Goal: Register for event/course

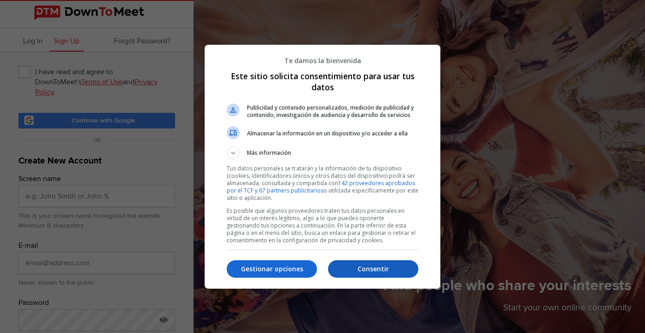
click at [373, 270] on p "Consentir" at bounding box center [373, 268] width 90 height 9
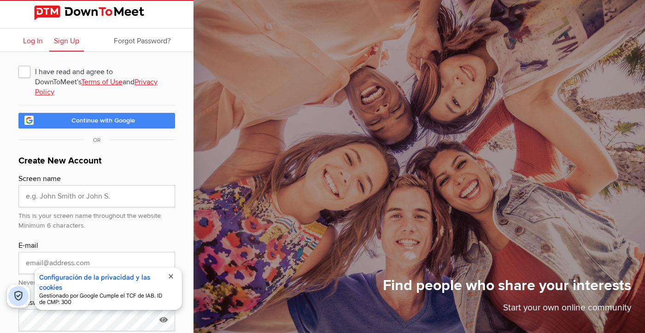
click at [29, 39] on span "Log In" at bounding box center [33, 40] width 20 height 9
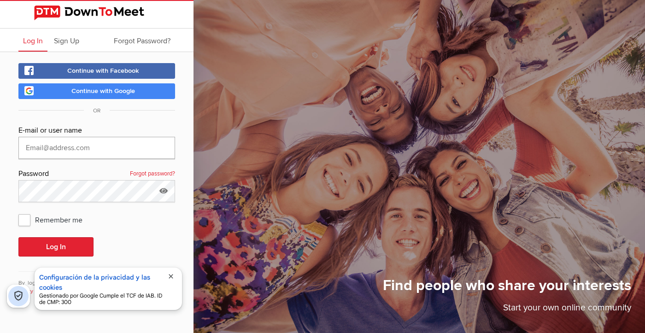
click at [33, 147] on input "text" at bounding box center [96, 148] width 157 height 22
type input "[PERSON_NAME] ([PERSON_NAME])"
click at [26, 222] on span "Remember me" at bounding box center [54, 219] width 73 height 17
click at [18, 211] on input "Remember me" at bounding box center [18, 211] width 0 height 0
checkbox input "true"
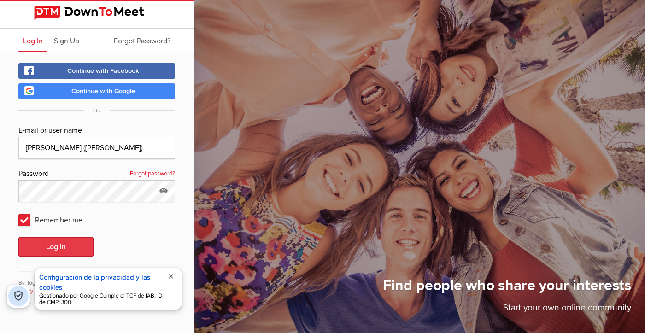
click at [54, 248] on button "Log In" at bounding box center [55, 246] width 75 height 19
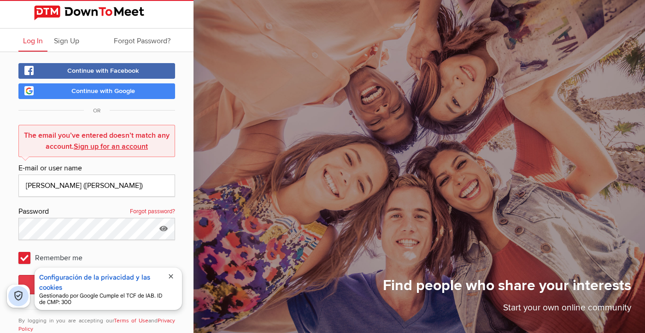
scroll to position [23, 0]
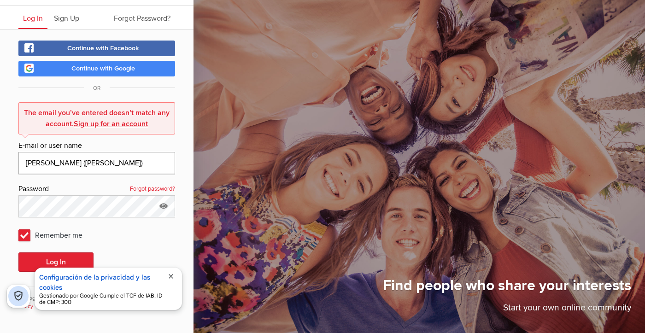
click at [39, 162] on input "[PERSON_NAME] ([PERSON_NAME])" at bounding box center [96, 163] width 157 height 22
click at [50, 262] on button "Log In" at bounding box center [55, 261] width 75 height 19
click at [171, 275] on span "close" at bounding box center [170, 276] width 7 height 7
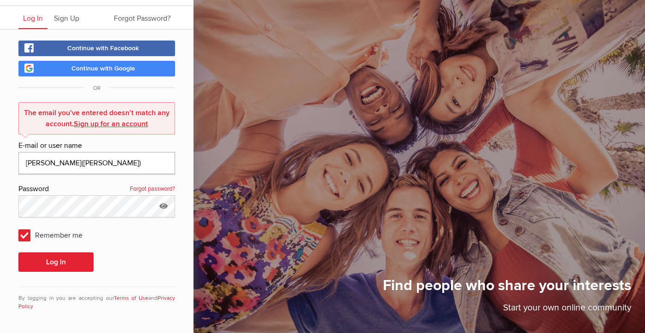
click at [79, 165] on input "[PERSON_NAME]([PERSON_NAME])" at bounding box center [96, 163] width 157 height 22
drag, startPoint x: 79, startPoint y: 165, endPoint x: 13, endPoint y: 165, distance: 65.8
click at [18, 165] on input "[PERSON_NAME]([PERSON_NAME])" at bounding box center [96, 163] width 157 height 22
type input "[PERSON_NAME][EMAIL_ADDRESS][DOMAIN_NAME]"
click at [69, 262] on button "Log In" at bounding box center [55, 261] width 75 height 19
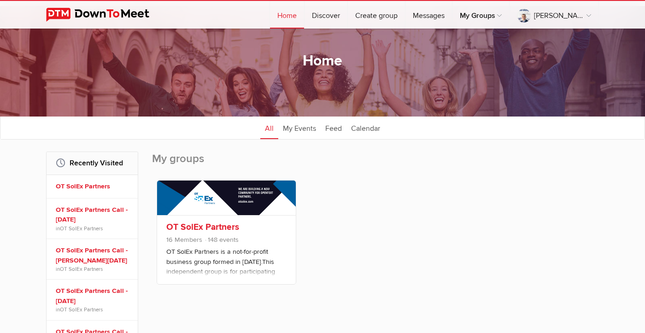
click at [200, 225] on link "OT SolEx Partners" at bounding box center [202, 226] width 73 height 11
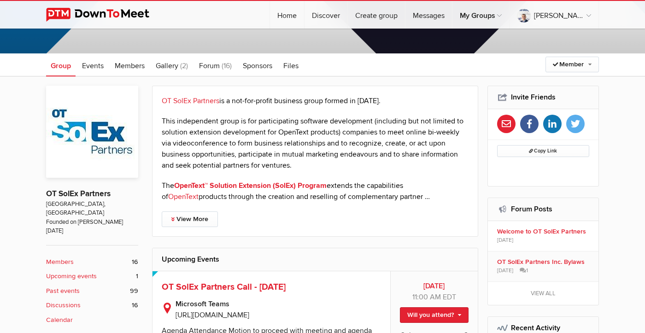
scroll to position [137, 0]
click at [54, 256] on b "Members" at bounding box center [60, 261] width 28 height 10
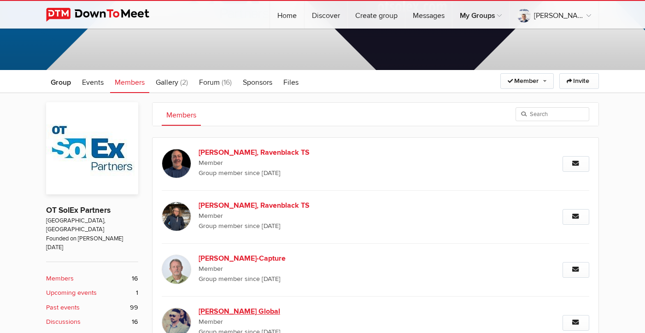
scroll to position [119, 0]
click at [218, 85] on span "Forum" at bounding box center [209, 82] width 21 height 9
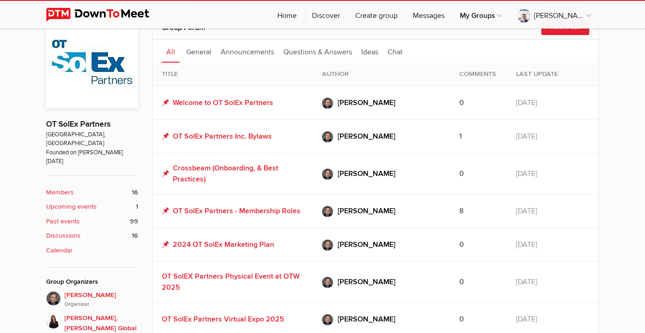
scroll to position [88, 0]
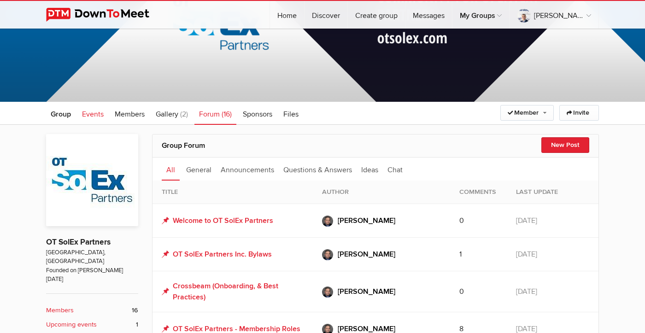
click at [96, 115] on span "Events" at bounding box center [93, 114] width 22 height 9
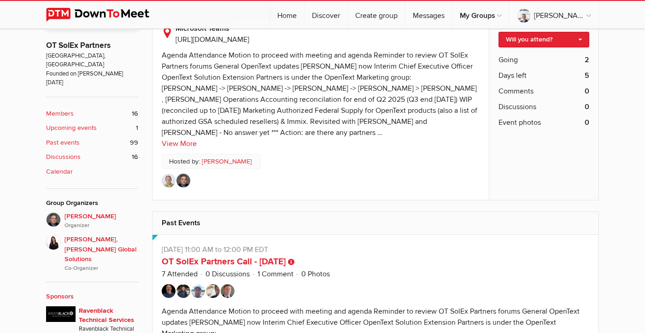
scroll to position [297, 0]
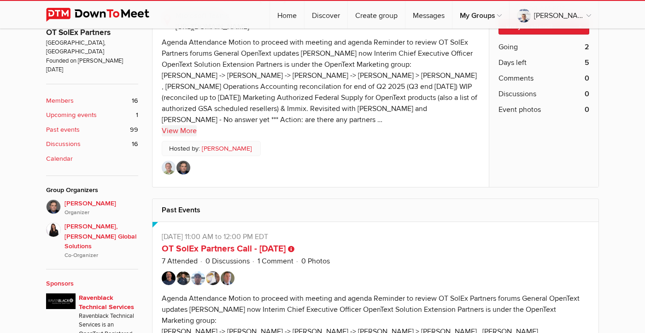
click at [180, 136] on link "View More" at bounding box center [179, 130] width 35 height 11
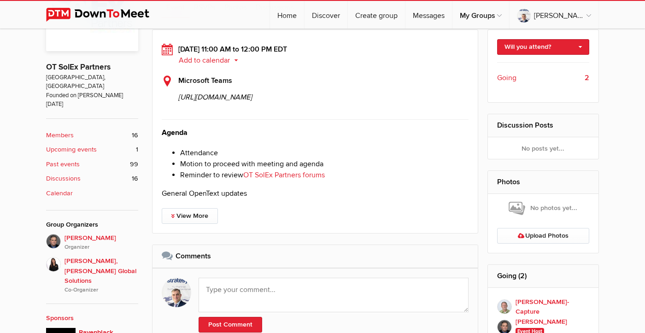
scroll to position [264, 0]
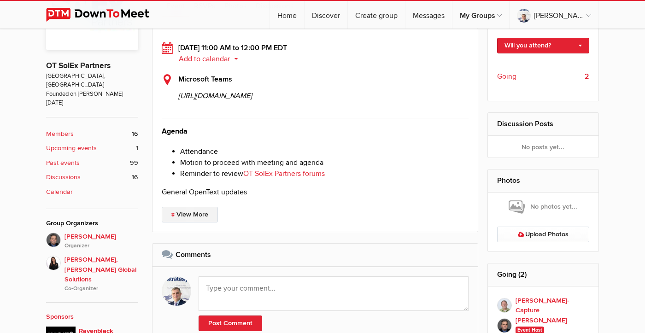
click at [200, 222] on link "View More" at bounding box center [190, 215] width 56 height 16
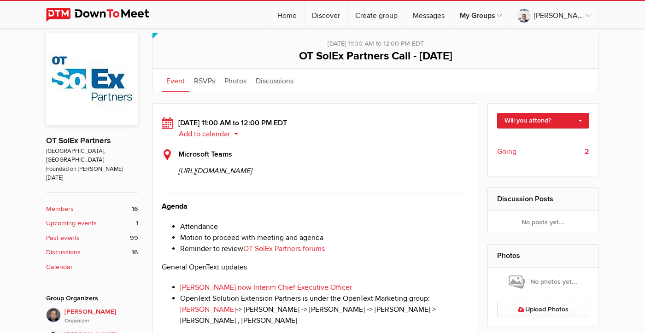
scroll to position [188, 0]
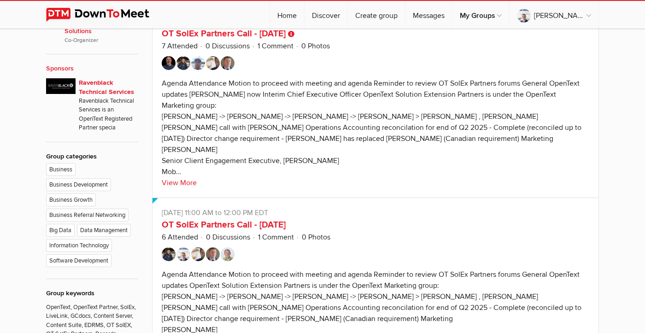
scroll to position [514, 0]
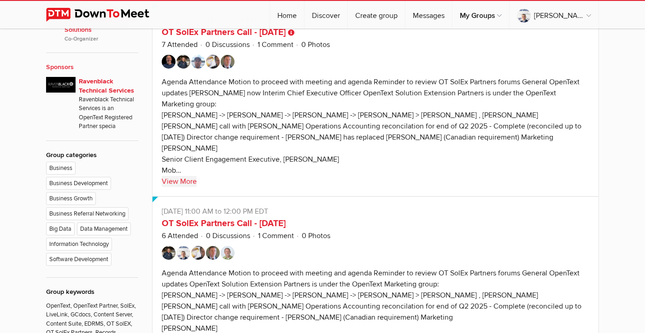
click at [183, 187] on link "View More" at bounding box center [179, 181] width 35 height 11
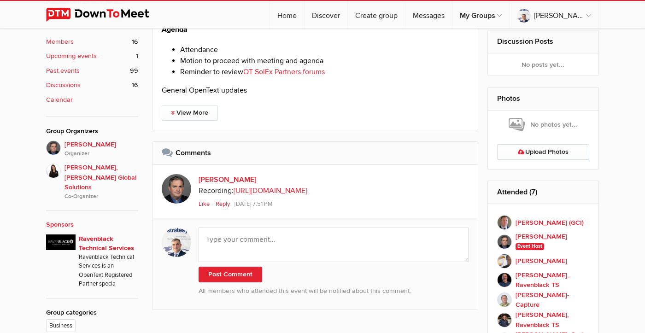
scroll to position [353, 0]
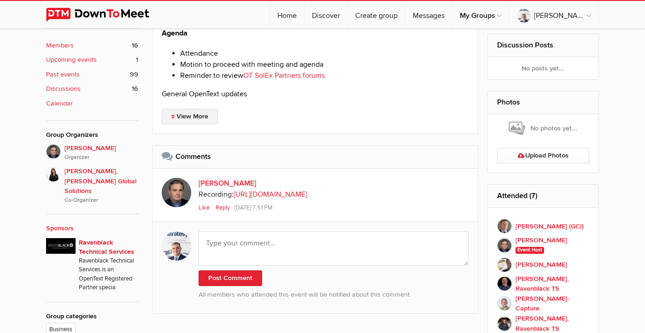
click at [200, 124] on link "View More" at bounding box center [190, 117] width 56 height 16
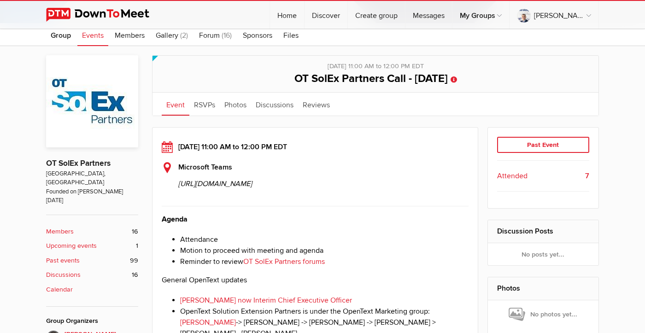
scroll to position [127, 0]
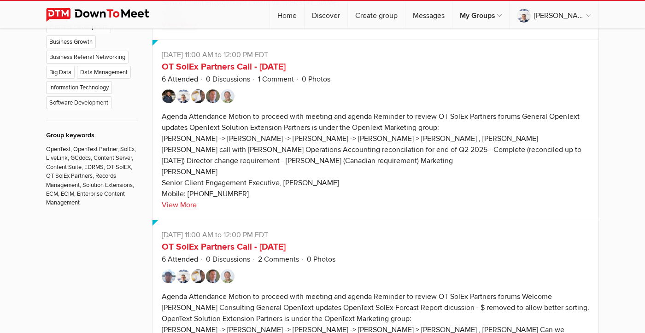
scroll to position [671, 0]
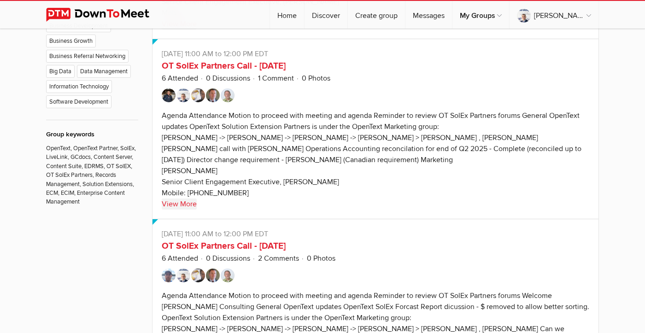
click at [184, 209] on link "View More" at bounding box center [179, 203] width 35 height 11
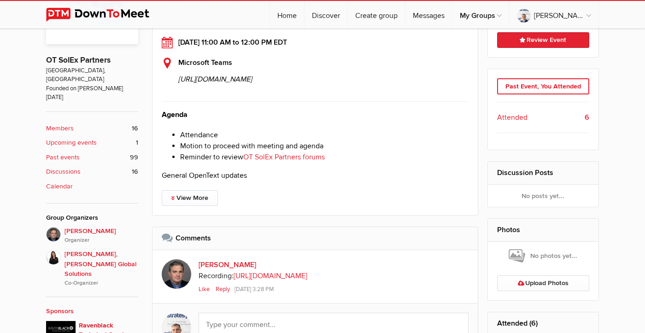
scroll to position [256, 0]
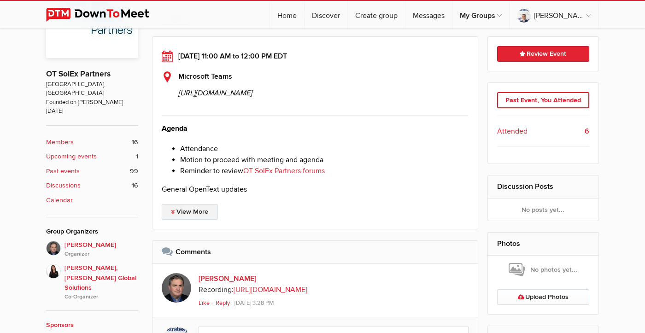
click at [194, 220] on link "View More" at bounding box center [190, 212] width 56 height 16
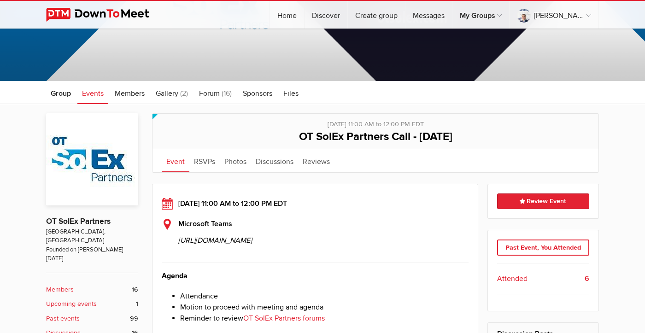
scroll to position [0, 0]
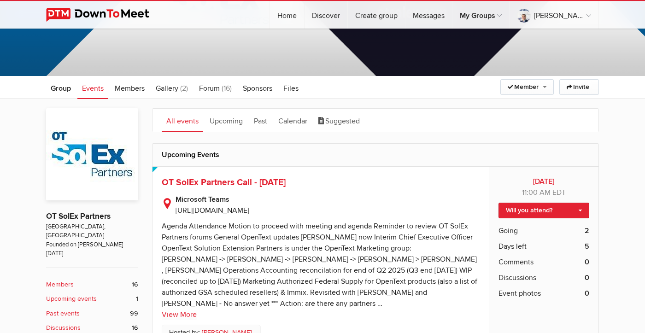
scroll to position [116, 0]
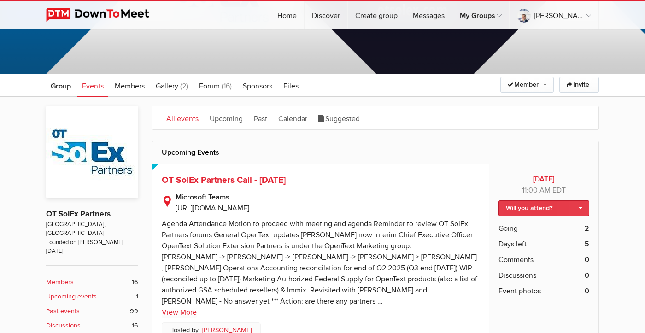
click at [560, 206] on link "Will you attend?" at bounding box center [543, 208] width 91 height 16
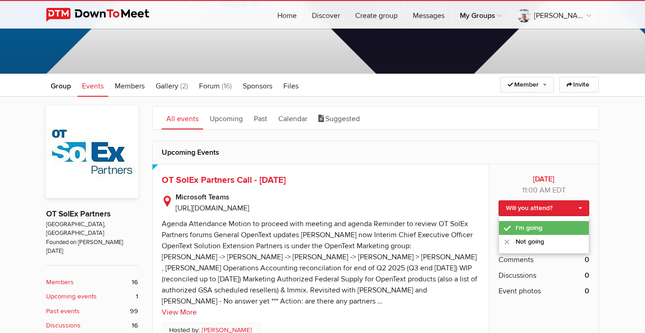
click at [541, 228] on link "I'm going" at bounding box center [544, 228] width 90 height 14
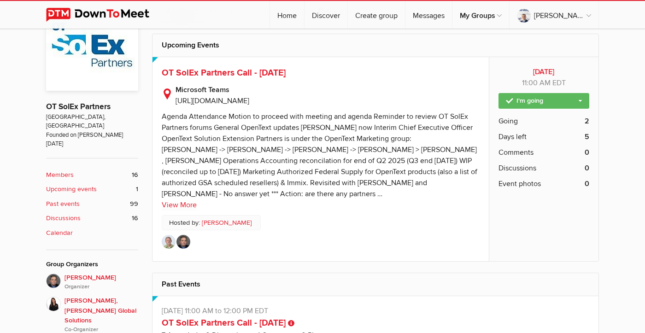
scroll to position [218, 0]
